Goal: Information Seeking & Learning: Learn about a topic

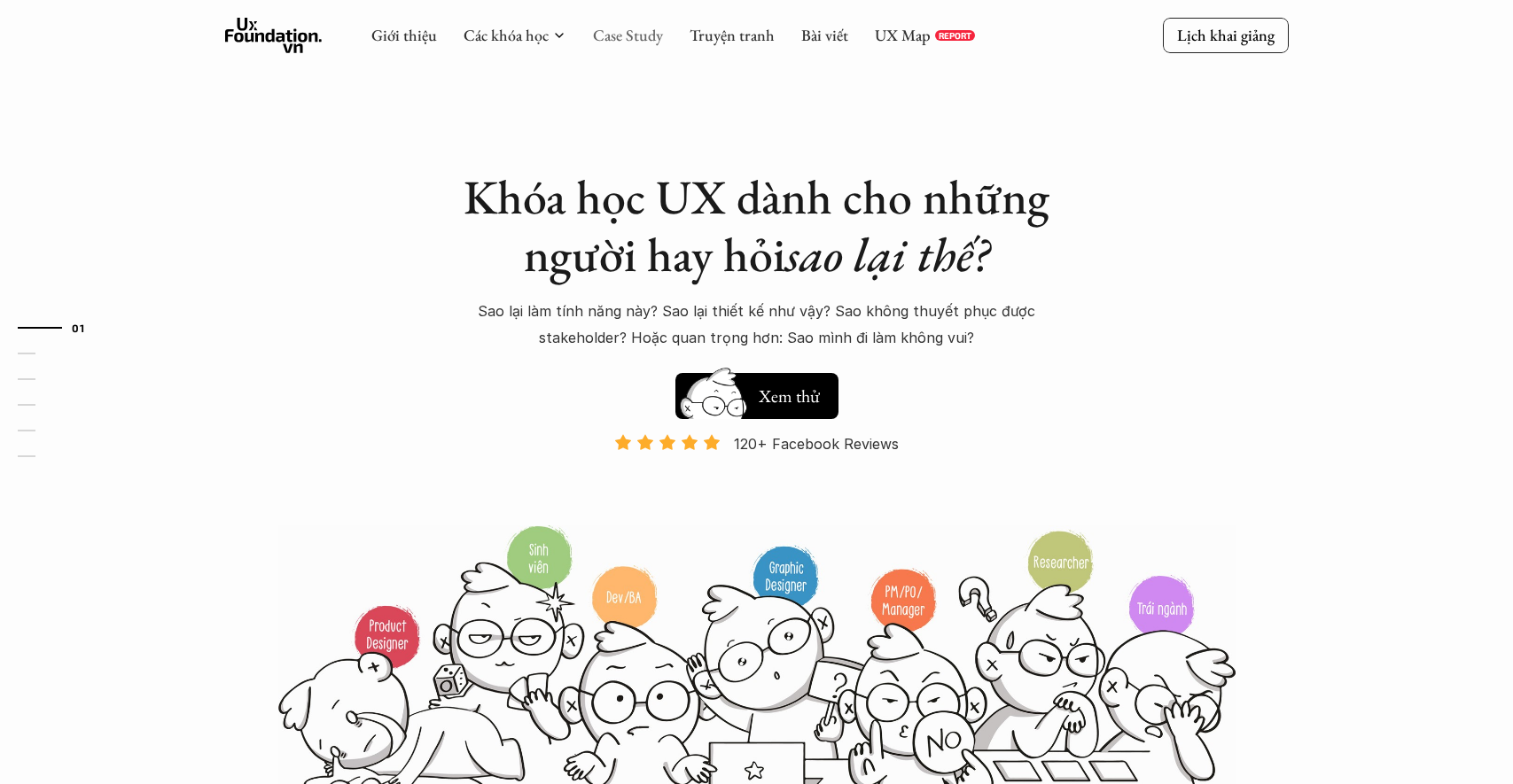
click at [637, 42] on link "Case Study" at bounding box center [627, 35] width 70 height 21
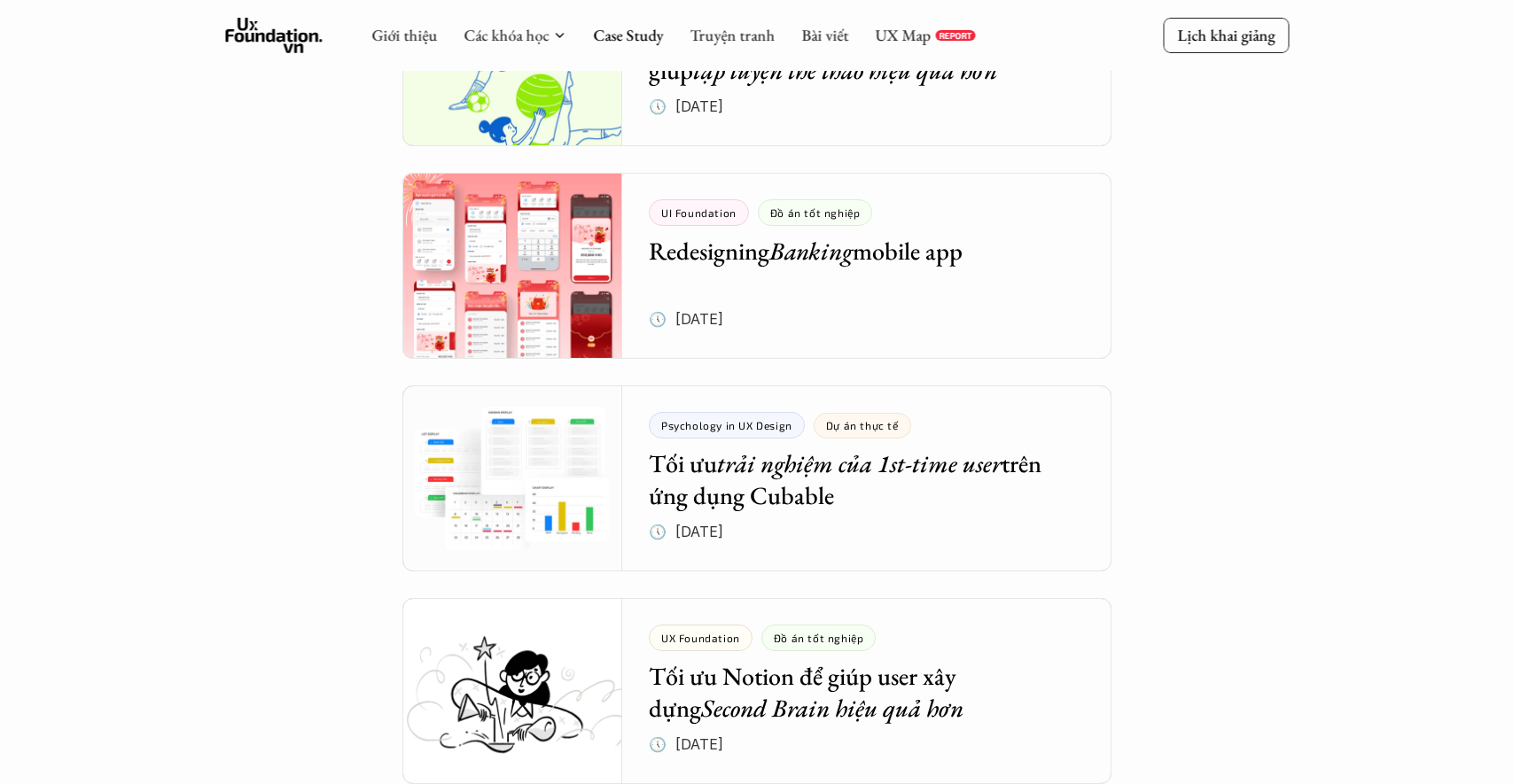
scroll to position [3214, 0]
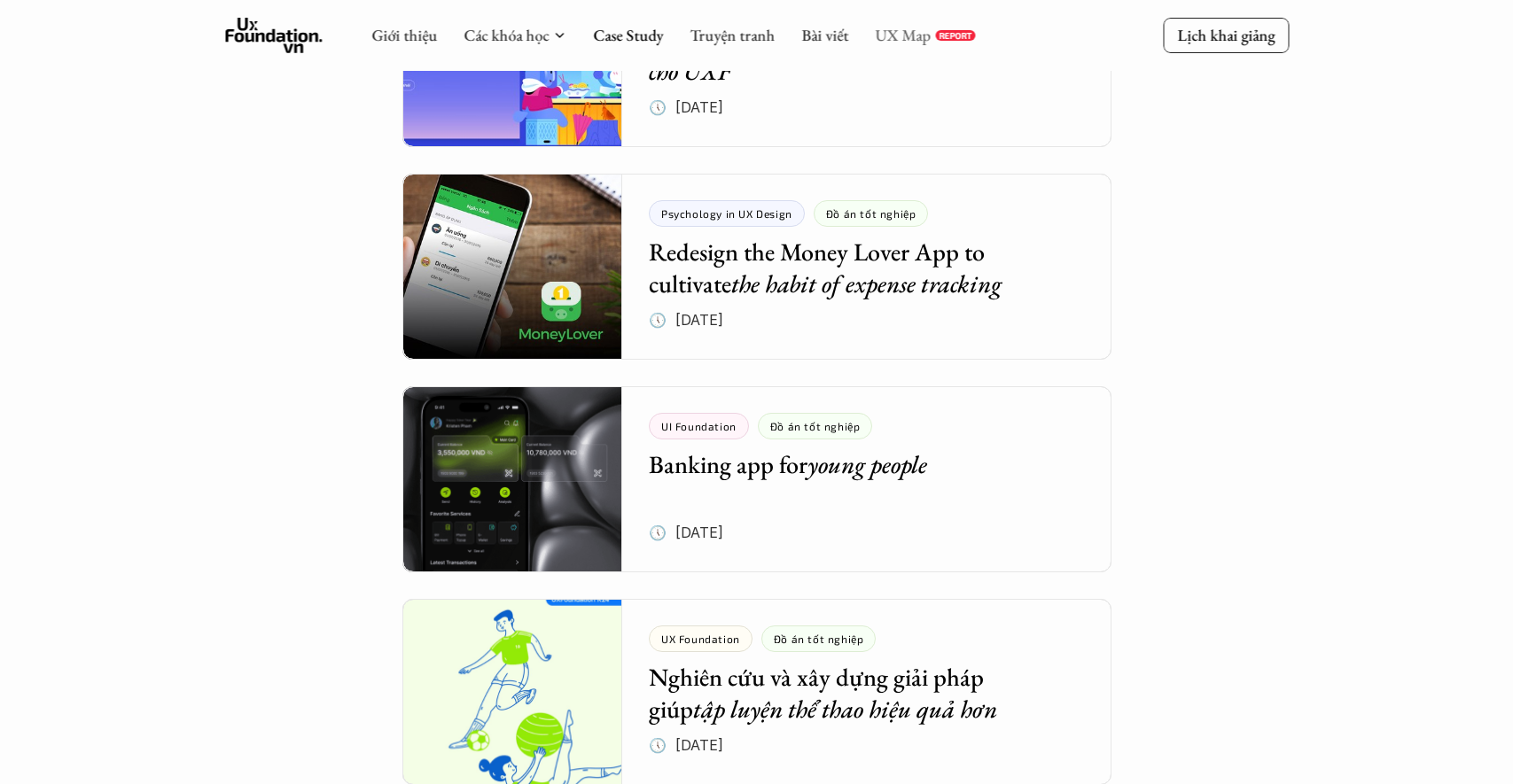
click at [913, 36] on link "UX Map" at bounding box center [903, 35] width 56 height 21
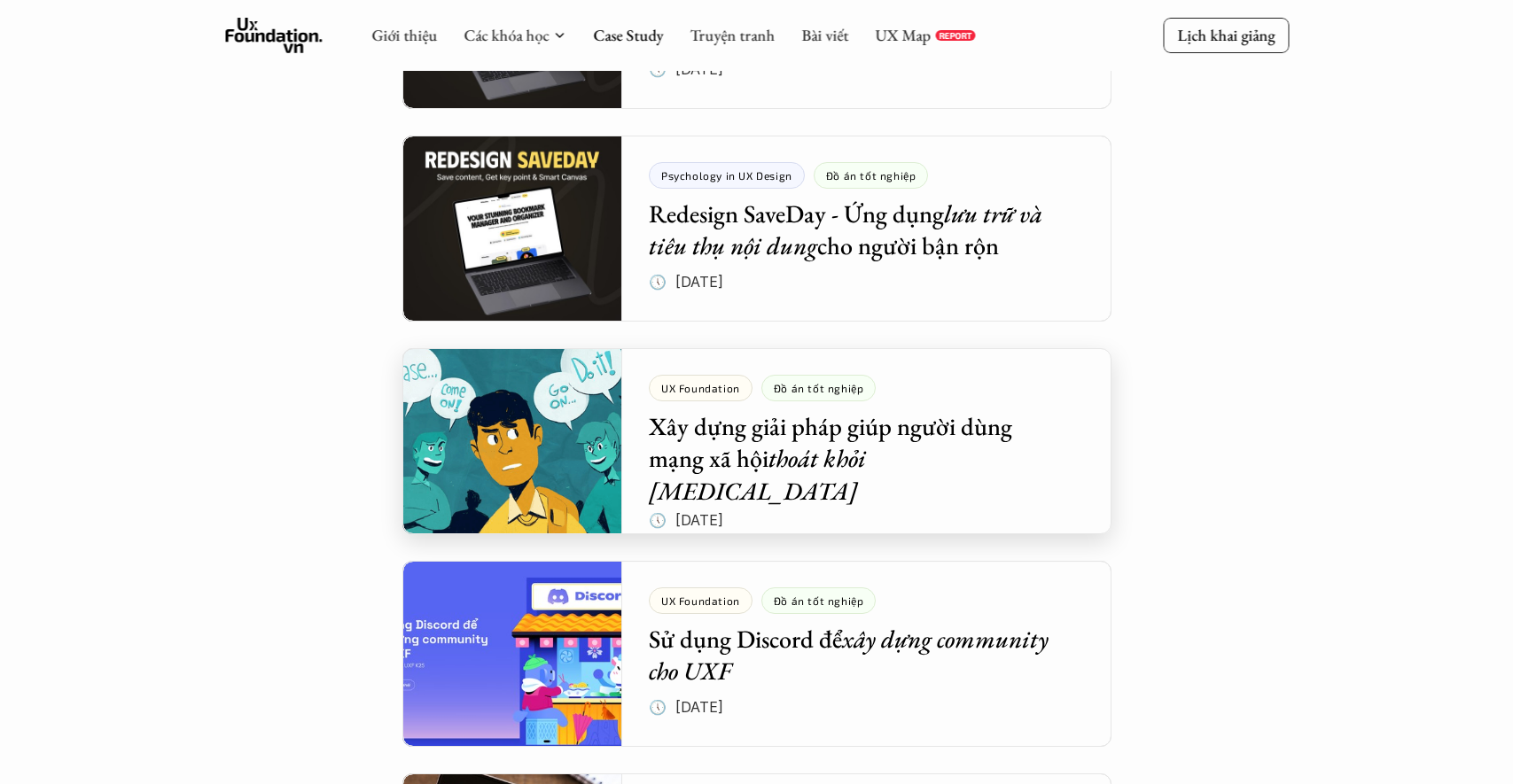
scroll to position [1758, 0]
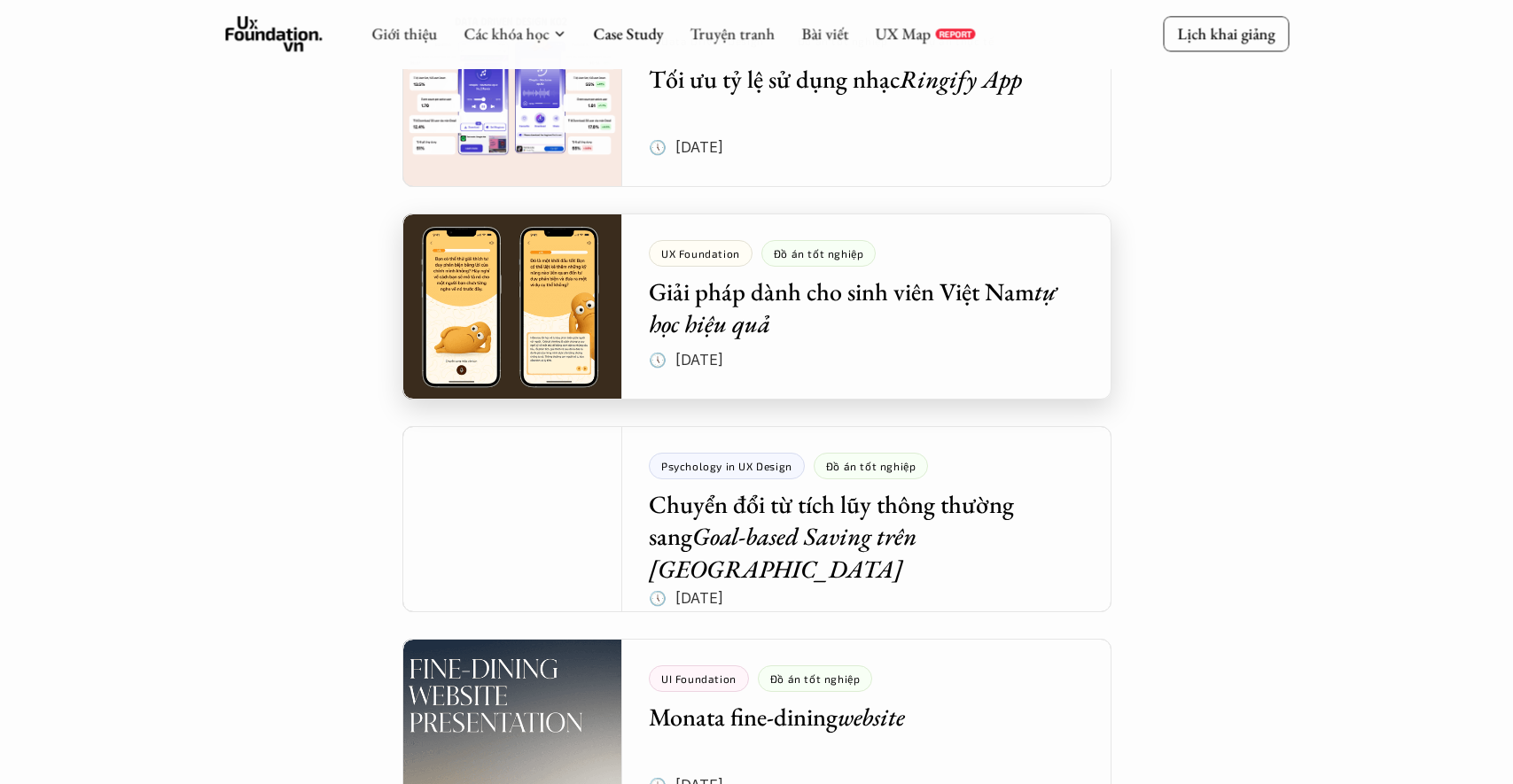
scroll to position [1626, 0]
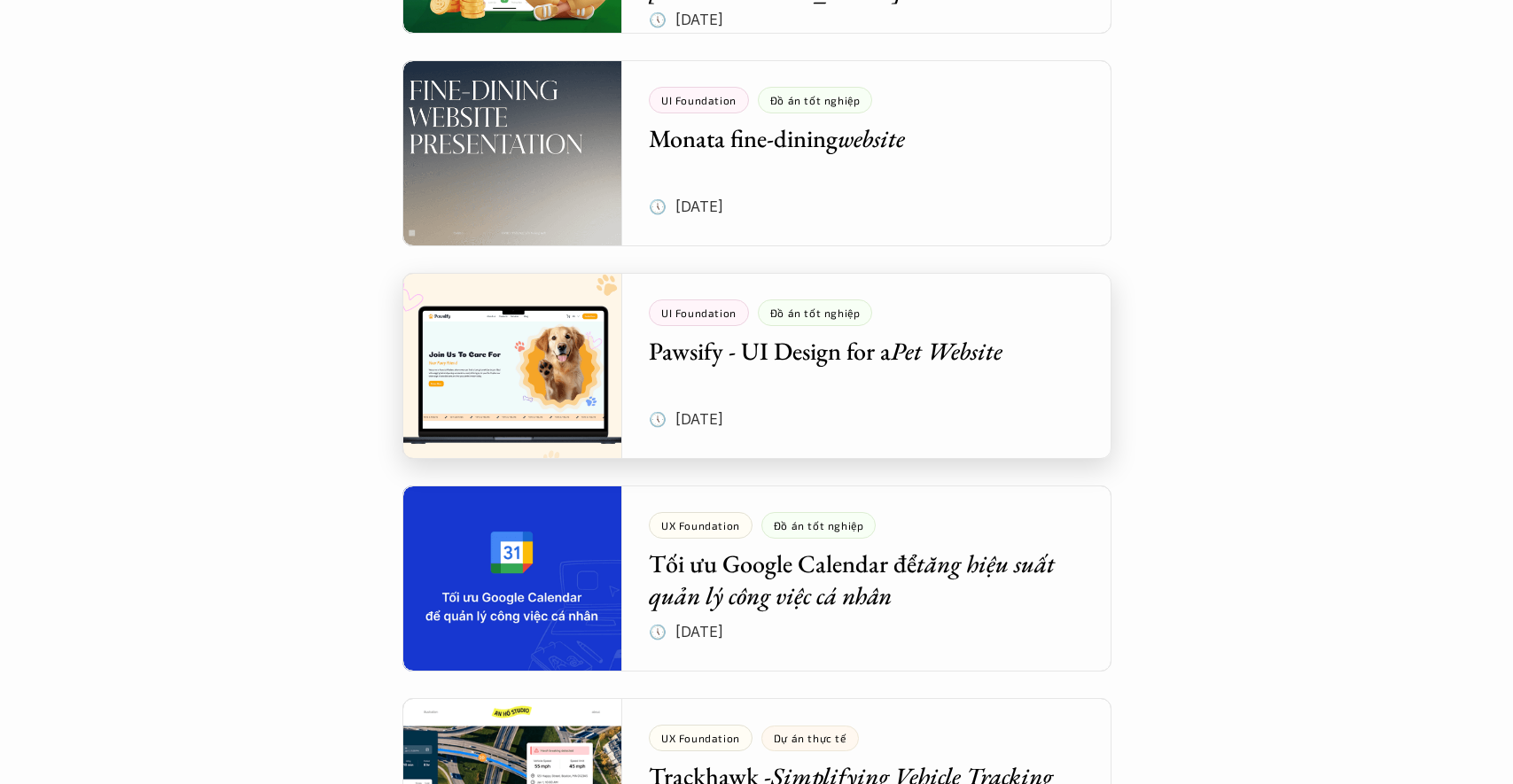
click at [729, 354] on div at bounding box center [756, 365] width 709 height 186
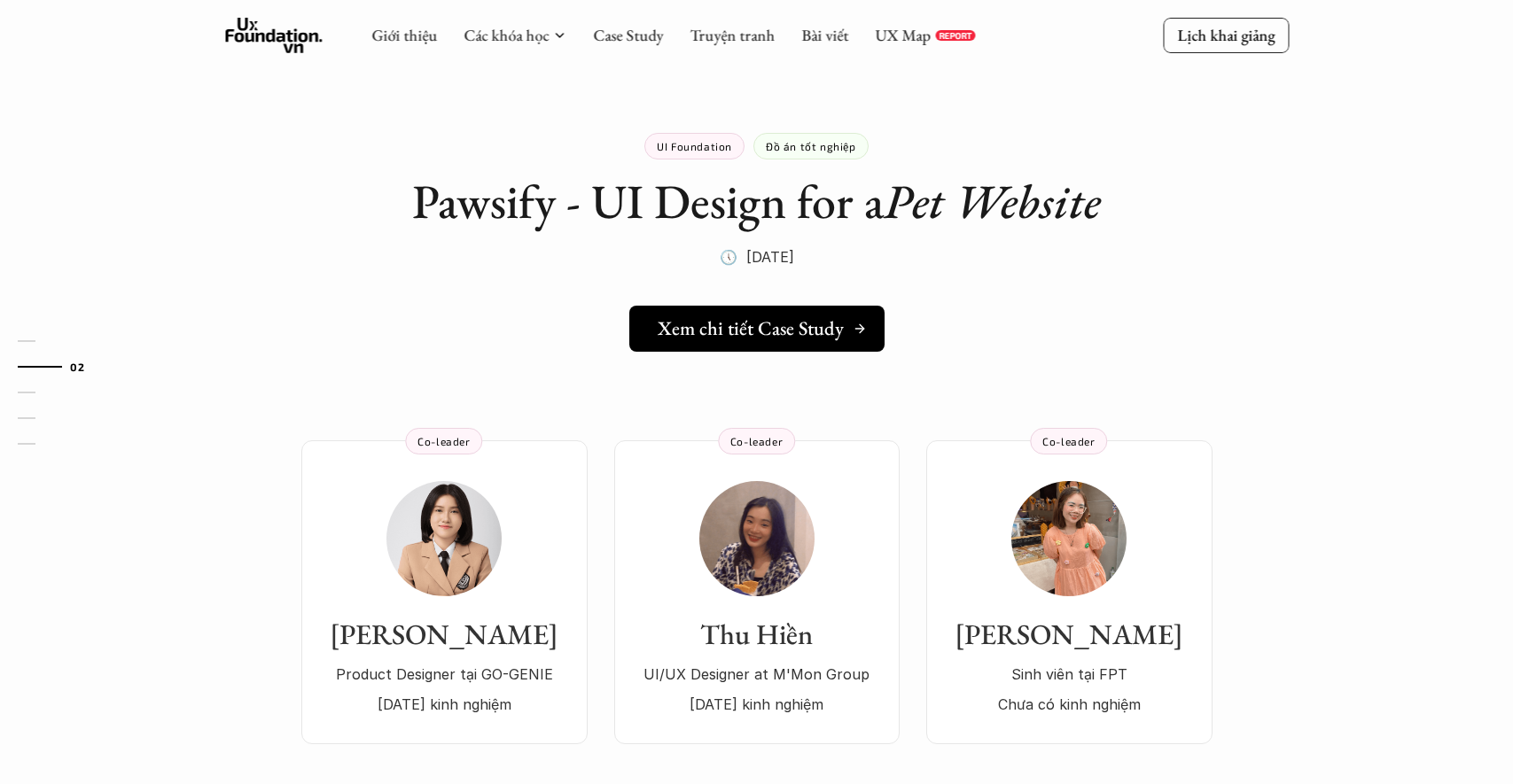
click at [798, 321] on h5 "Xem chi tiết Case Study" at bounding box center [751, 328] width 186 height 23
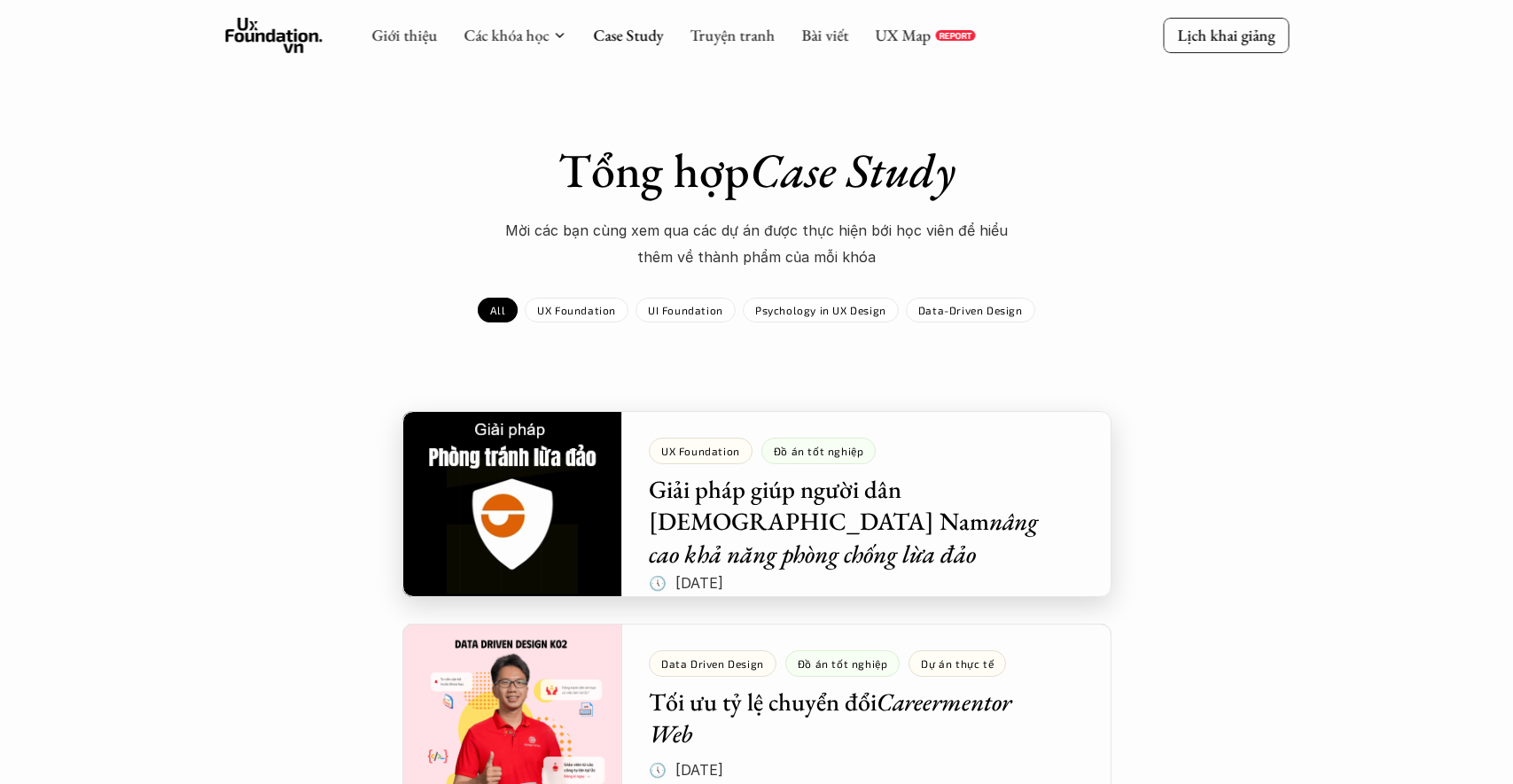
scroll to position [130, 0]
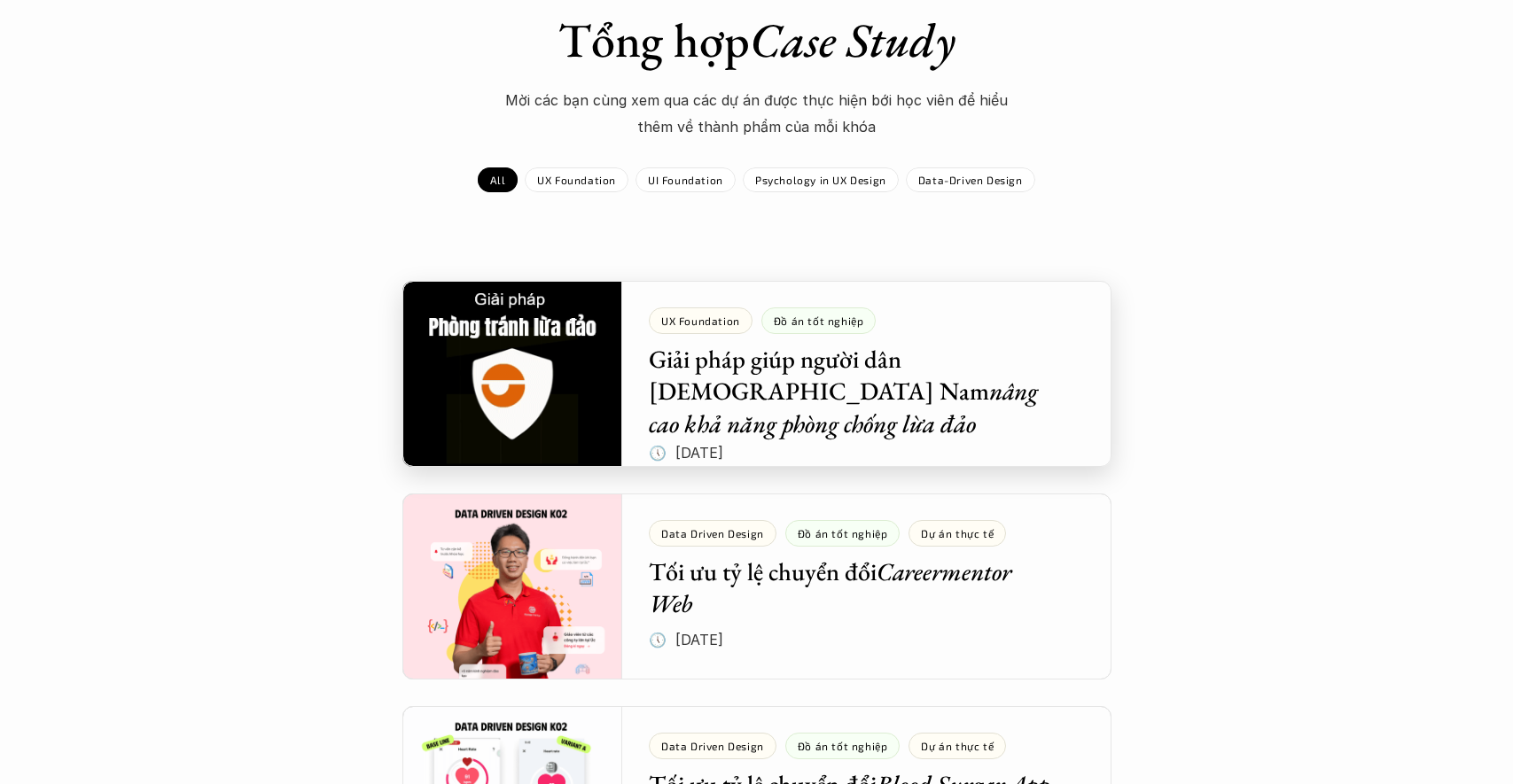
click at [870, 399] on div at bounding box center [756, 373] width 709 height 186
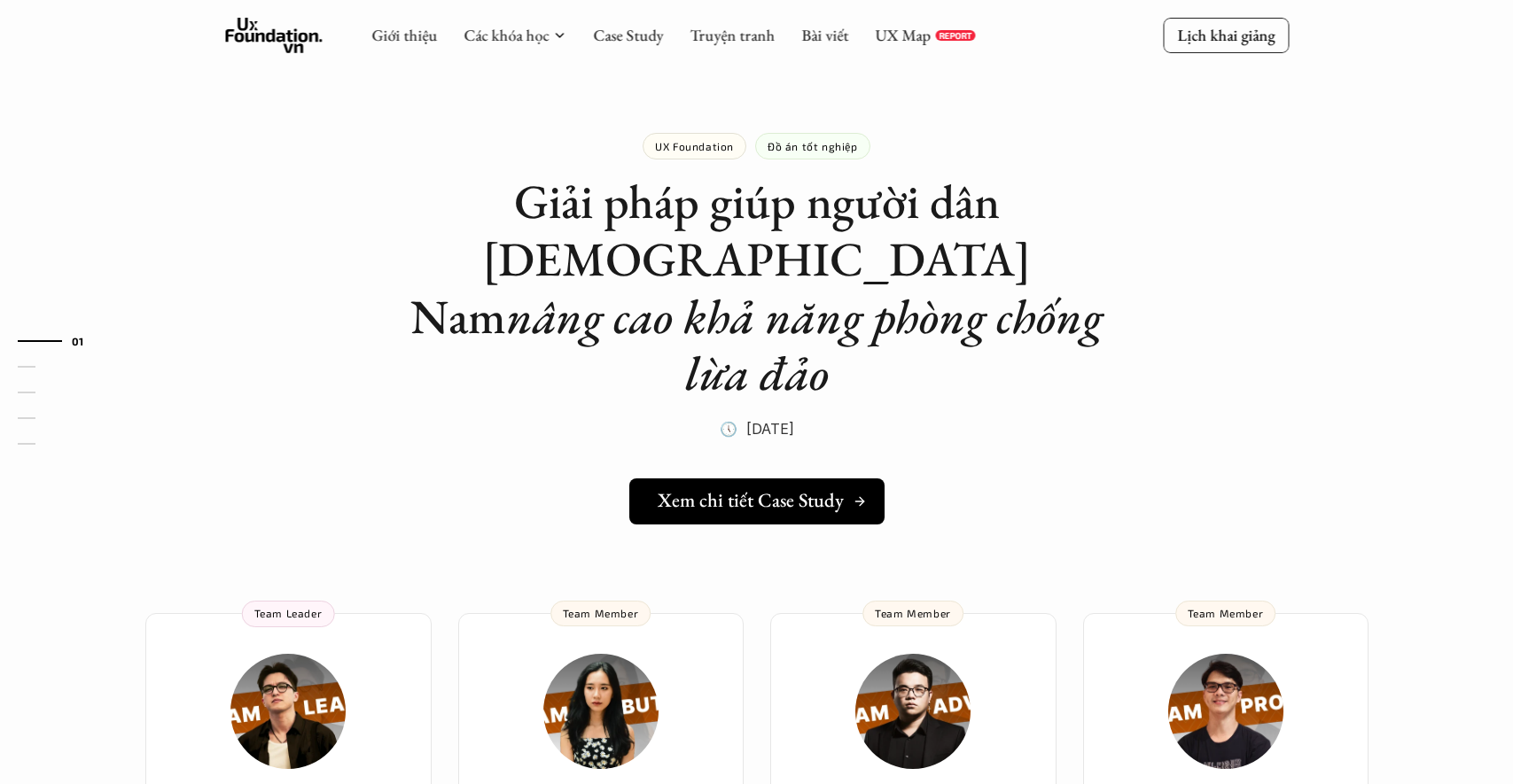
click at [771, 489] on h5 "Xem chi tiết Case Study" at bounding box center [751, 500] width 186 height 23
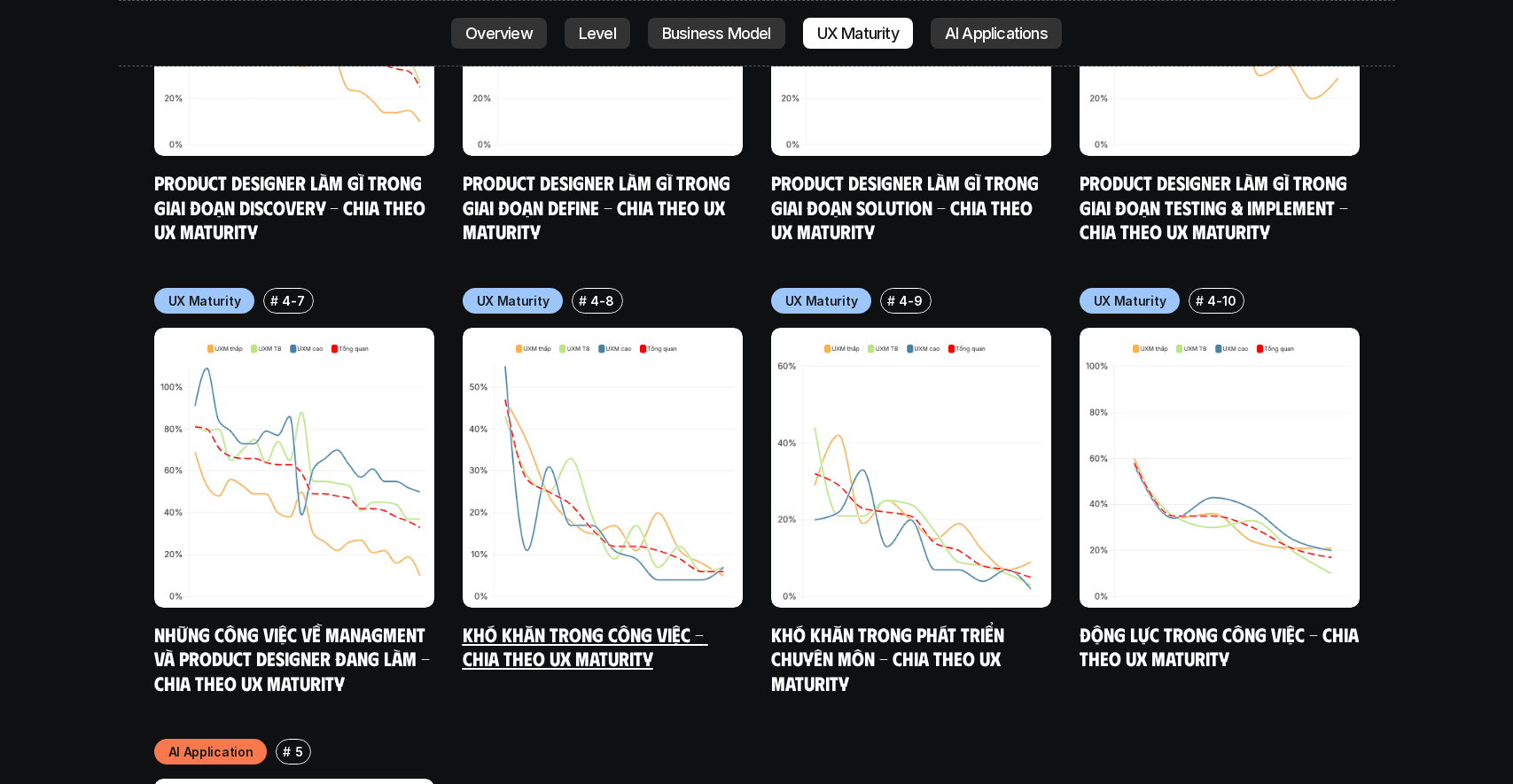
scroll to position [10250, 0]
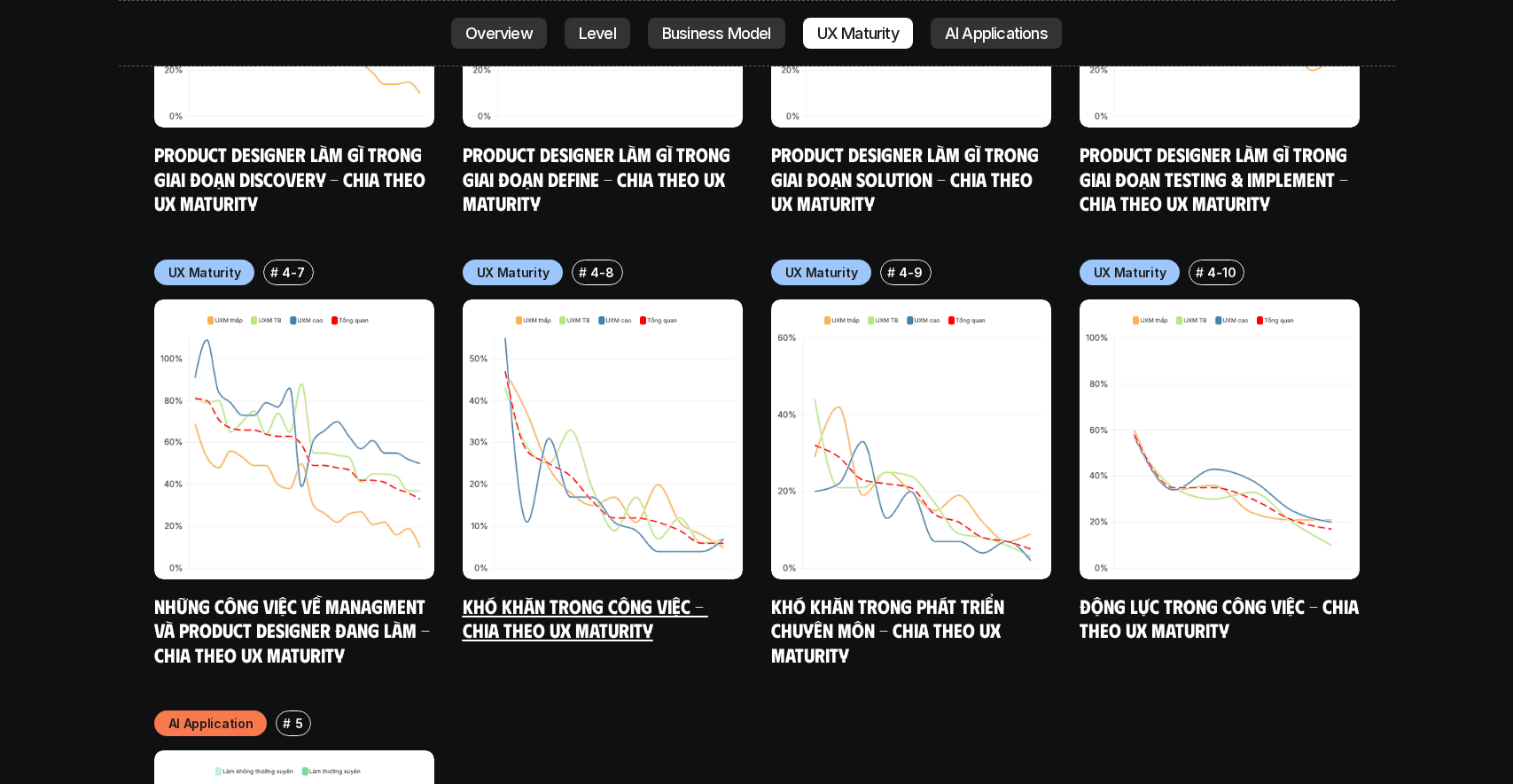
click at [678, 306] on img at bounding box center [602, 439] width 280 height 280
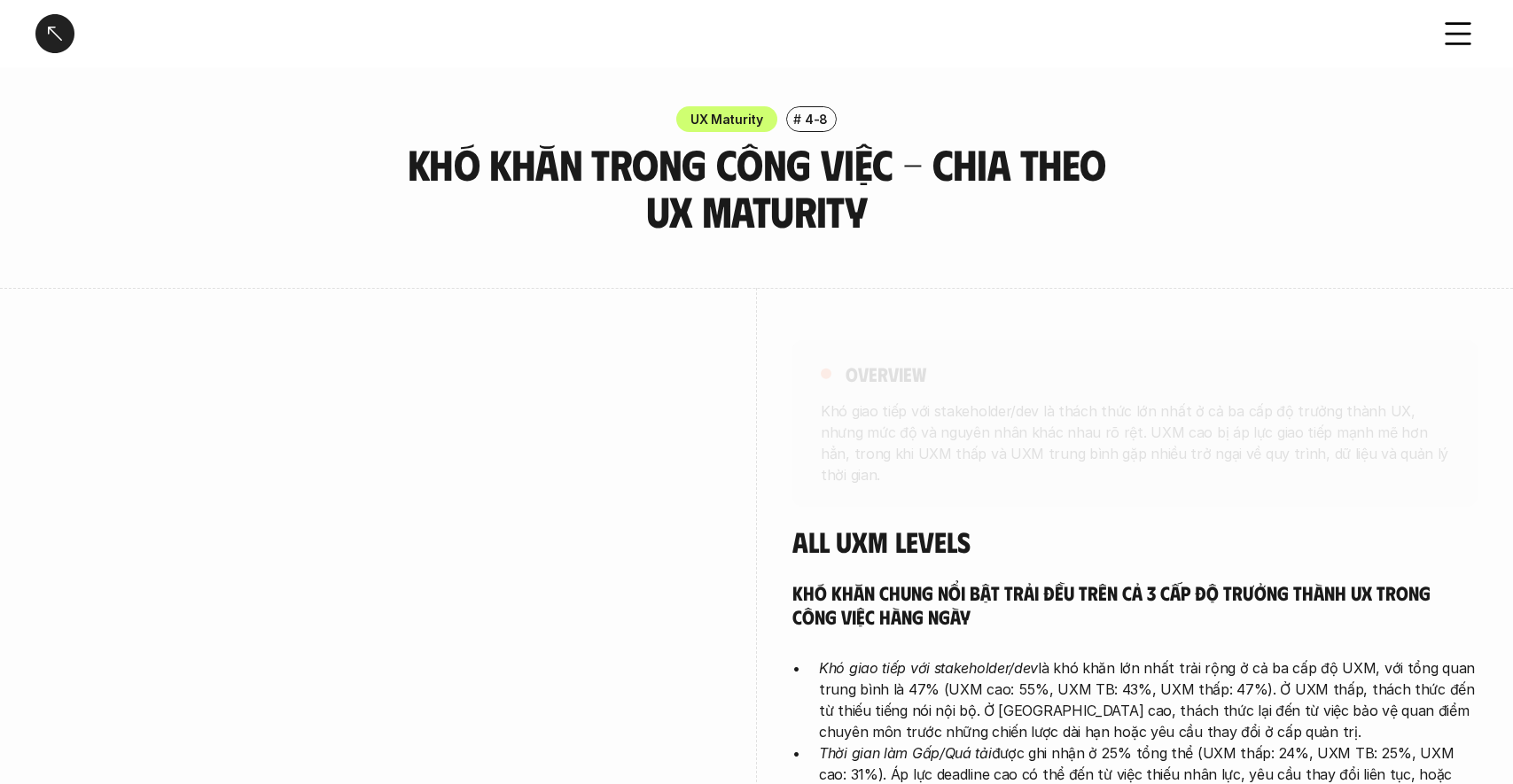
click at [678, 306] on div at bounding box center [378, 613] width 685 height 650
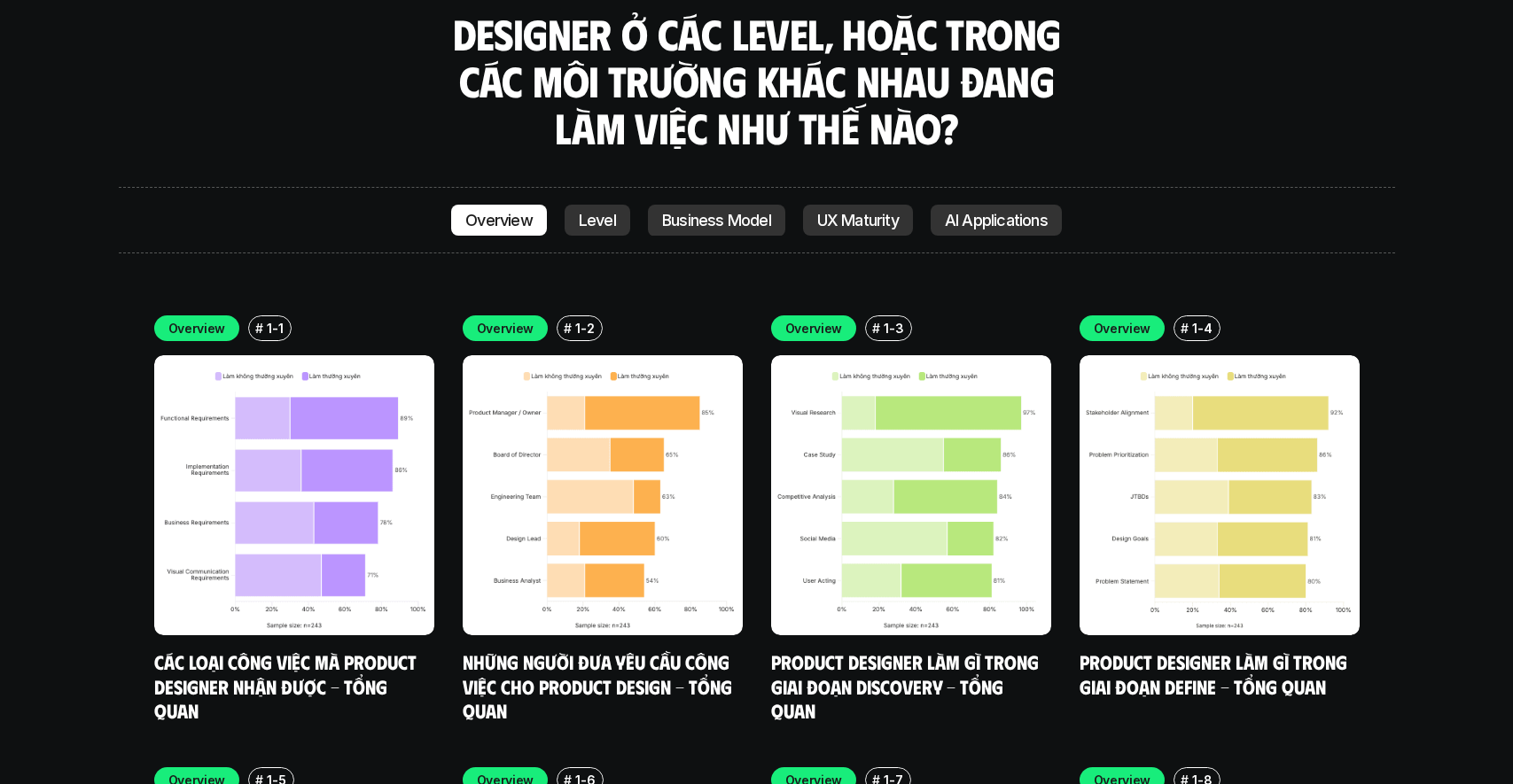
scroll to position [6164, 0]
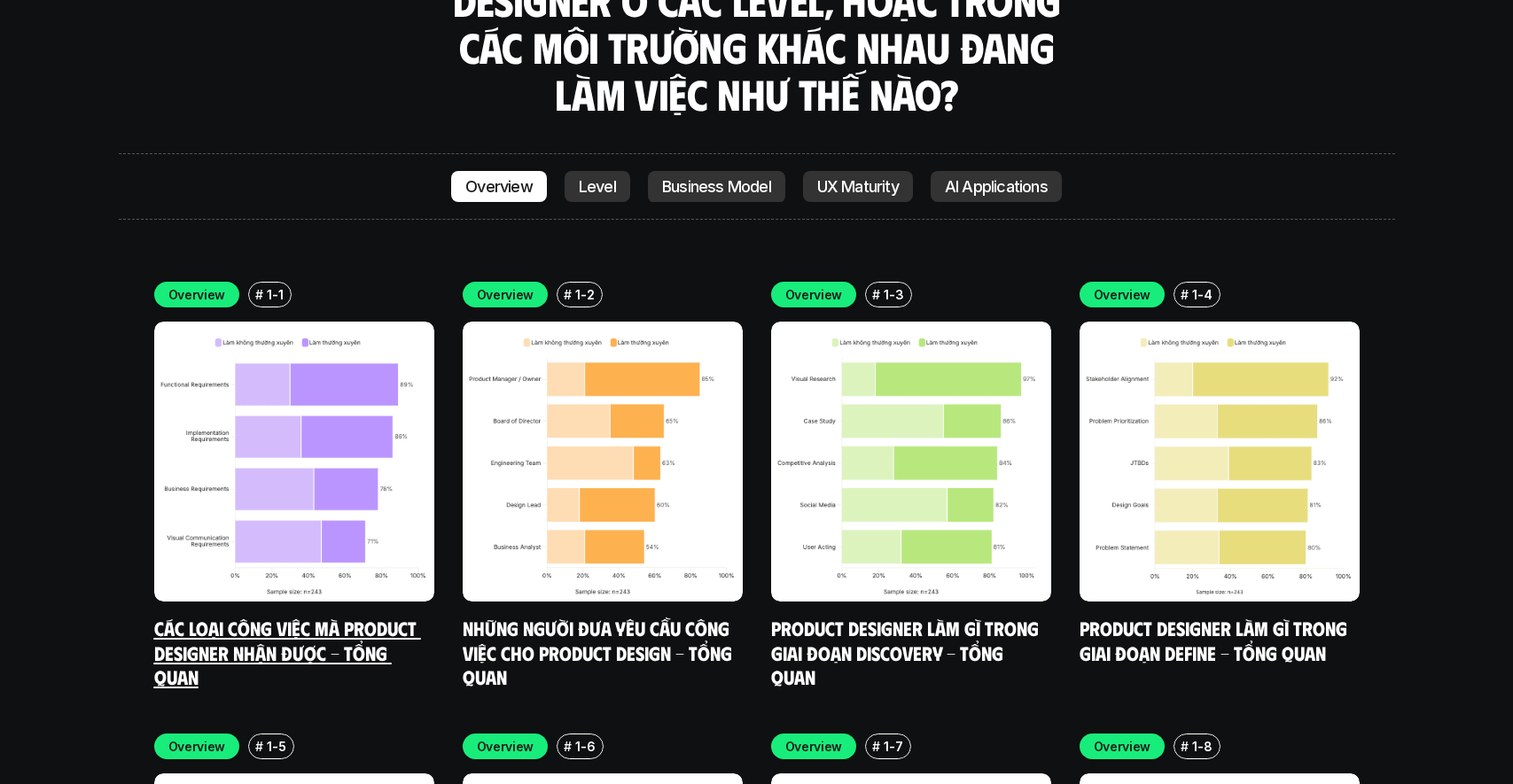
click at [351, 385] on img at bounding box center [294, 462] width 280 height 280
